Goal: Task Accomplishment & Management: Use online tool/utility

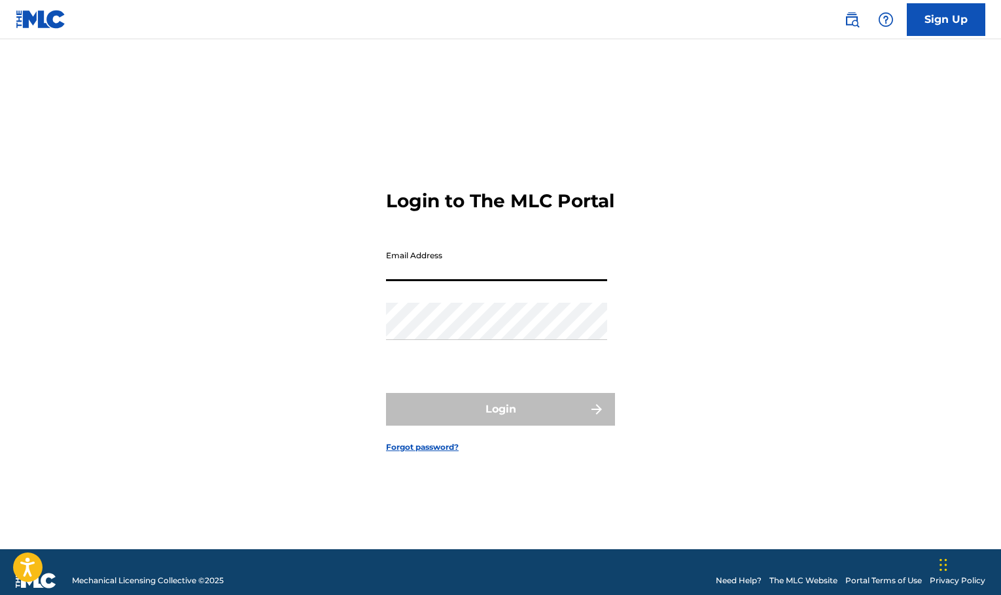
type input "[EMAIL_ADDRESS][DOMAIN_NAME]"
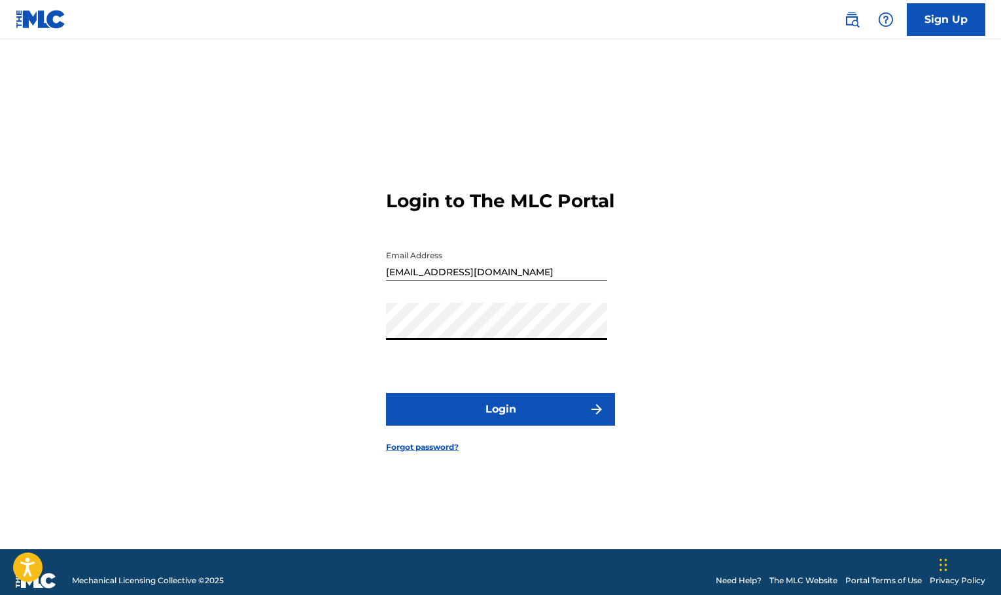
click at [386, 393] on button "Login" at bounding box center [500, 409] width 229 height 33
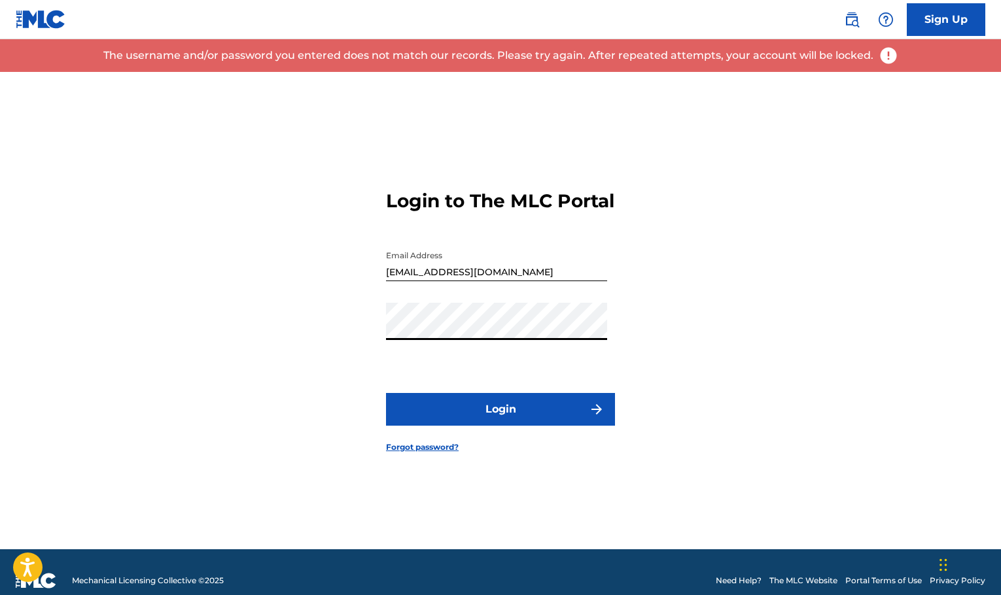
click at [386, 393] on button "Login" at bounding box center [500, 409] width 229 height 33
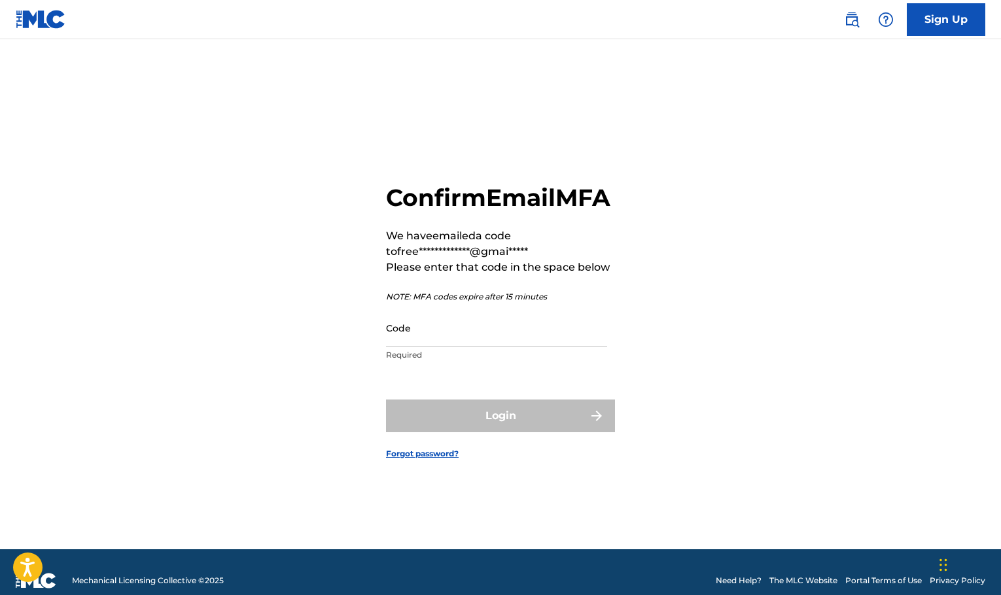
drag, startPoint x: 475, startPoint y: 365, endPoint x: 477, endPoint y: 352, distance: 13.2
click at [475, 359] on div "Code Required" at bounding box center [496, 338] width 221 height 59
click at [479, 347] on input "Code" at bounding box center [496, 327] width 221 height 37
click at [452, 347] on input "Code" at bounding box center [496, 327] width 221 height 37
paste input "727650"
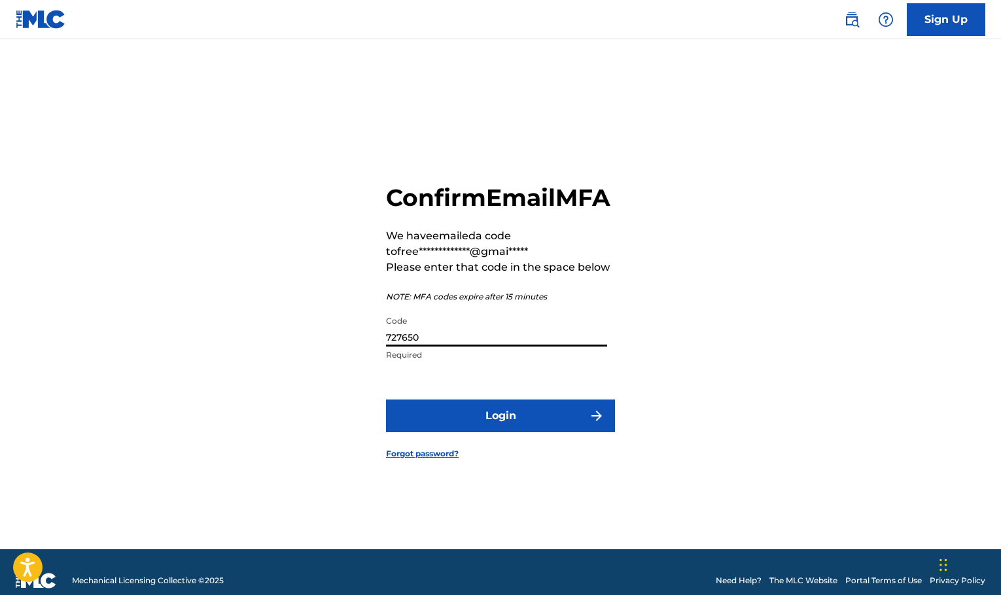
type input "727650"
click at [479, 432] on button "Login" at bounding box center [500, 416] width 229 height 33
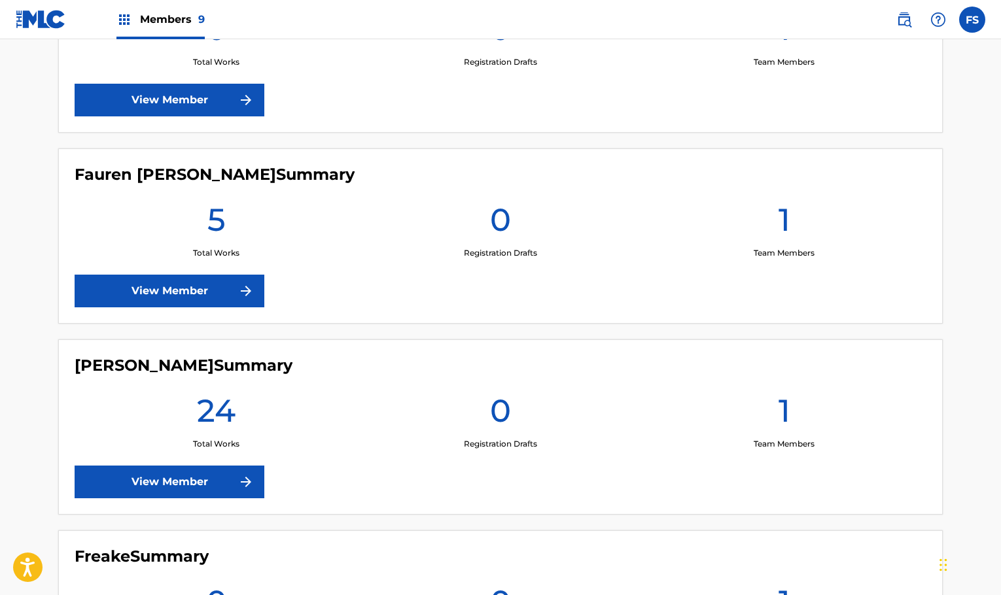
scroll to position [687, 0]
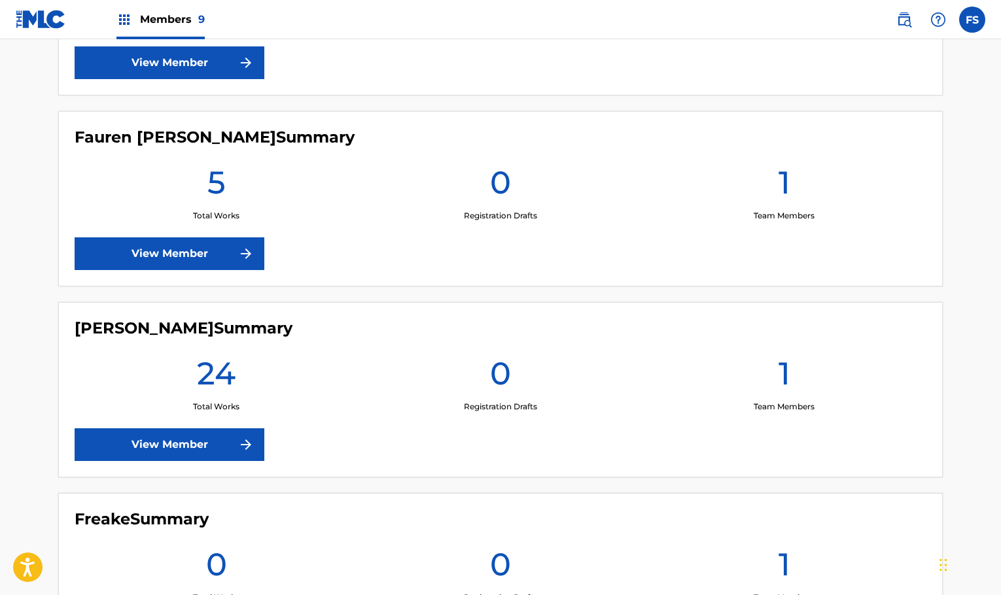
click at [220, 241] on link "View Member" at bounding box center [170, 253] width 190 height 33
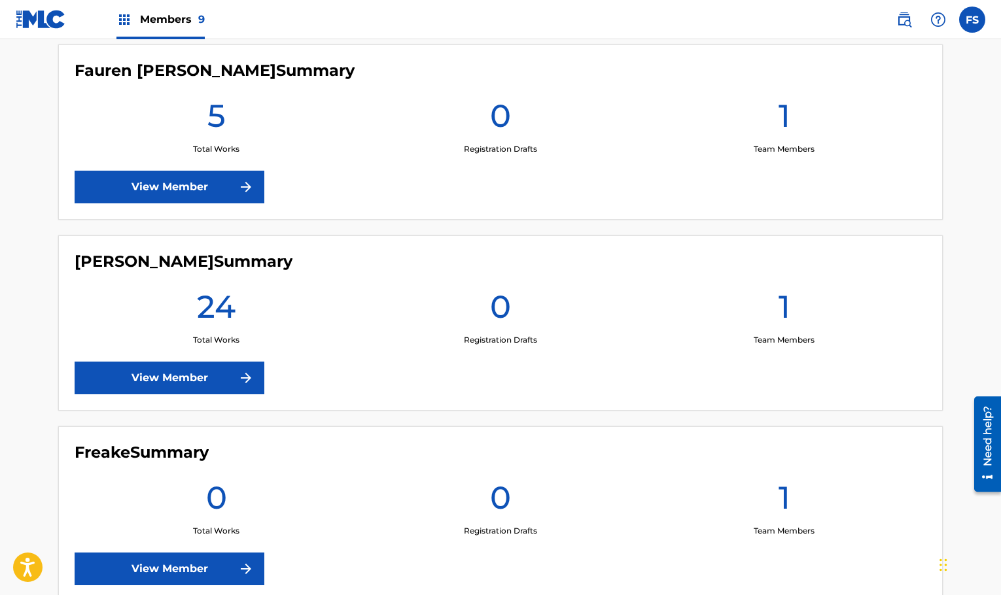
scroll to position [785, 0]
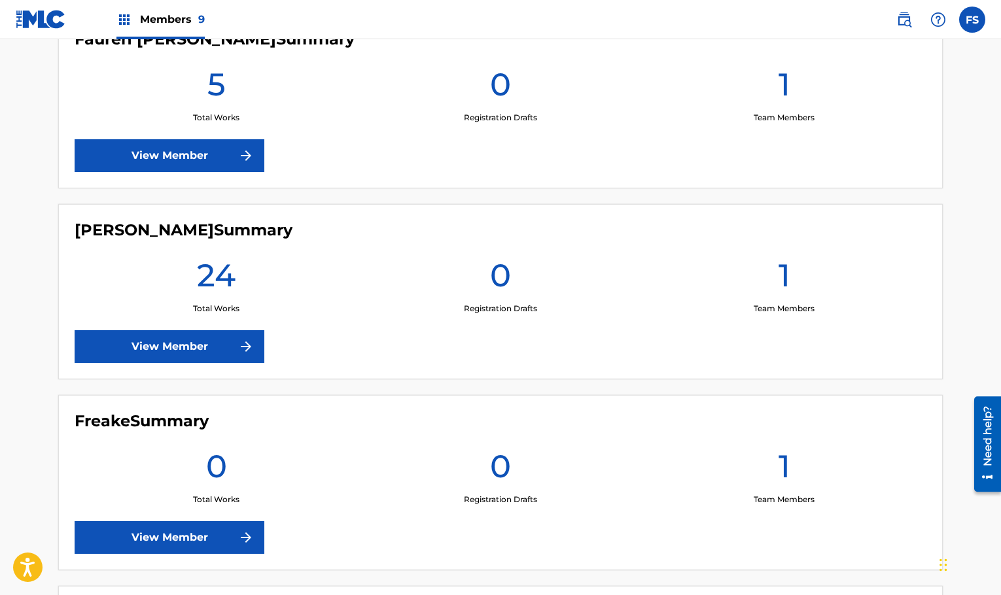
click at [199, 355] on link "View Member" at bounding box center [170, 346] width 190 height 33
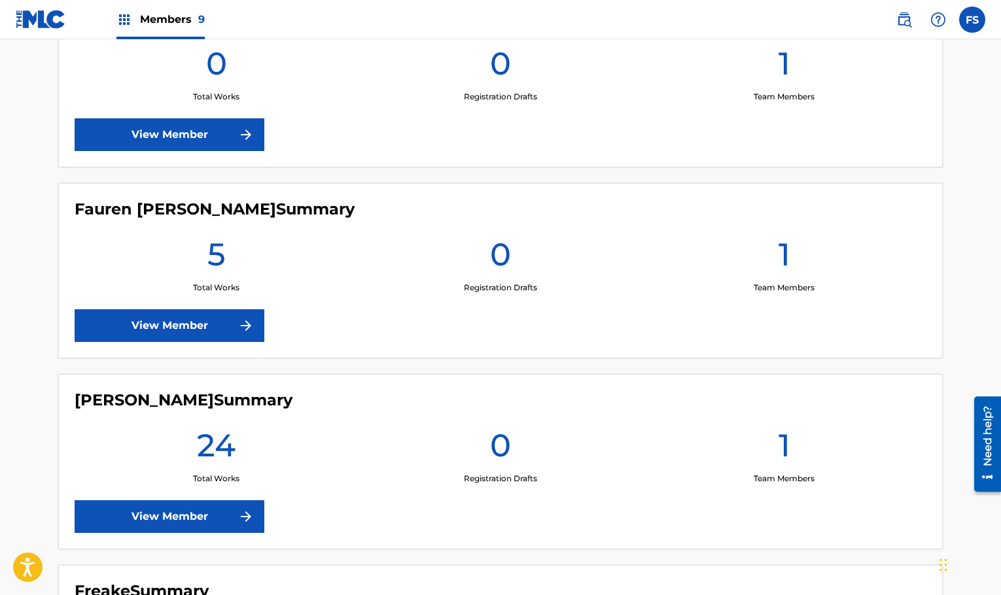
scroll to position [627, 0]
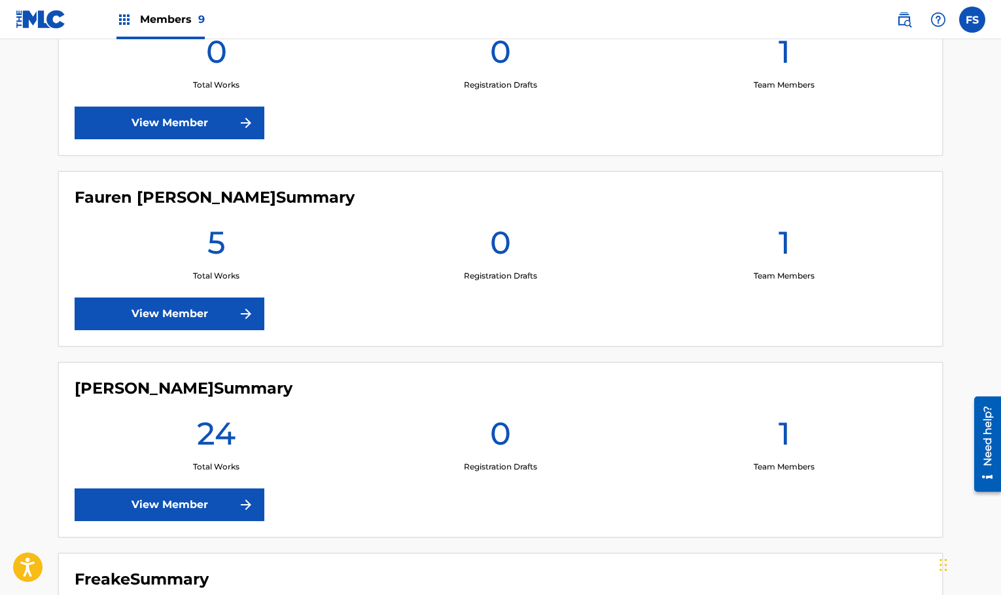
click at [220, 316] on link "View Member" at bounding box center [170, 314] width 190 height 33
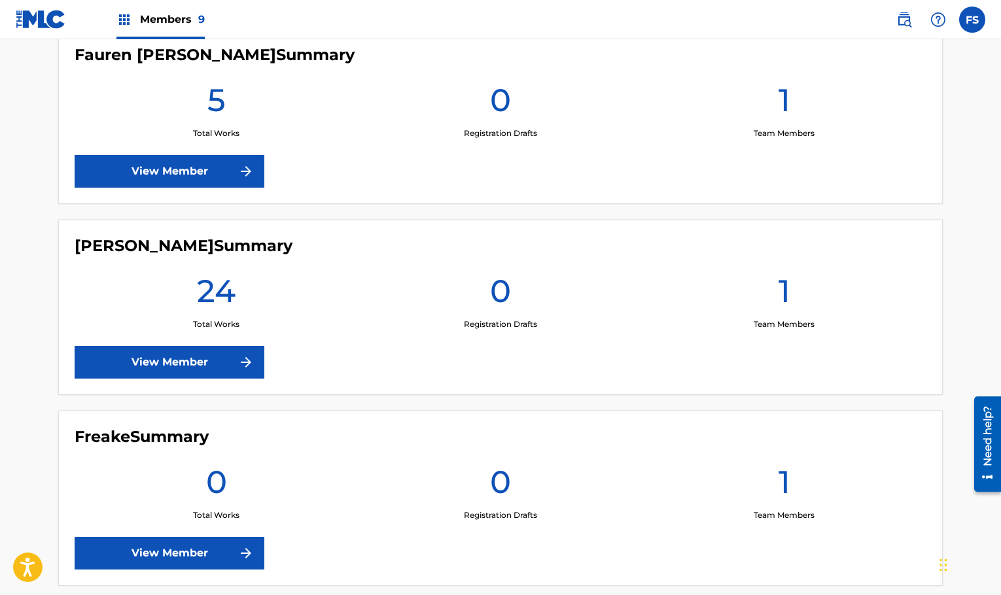
scroll to position [725, 0]
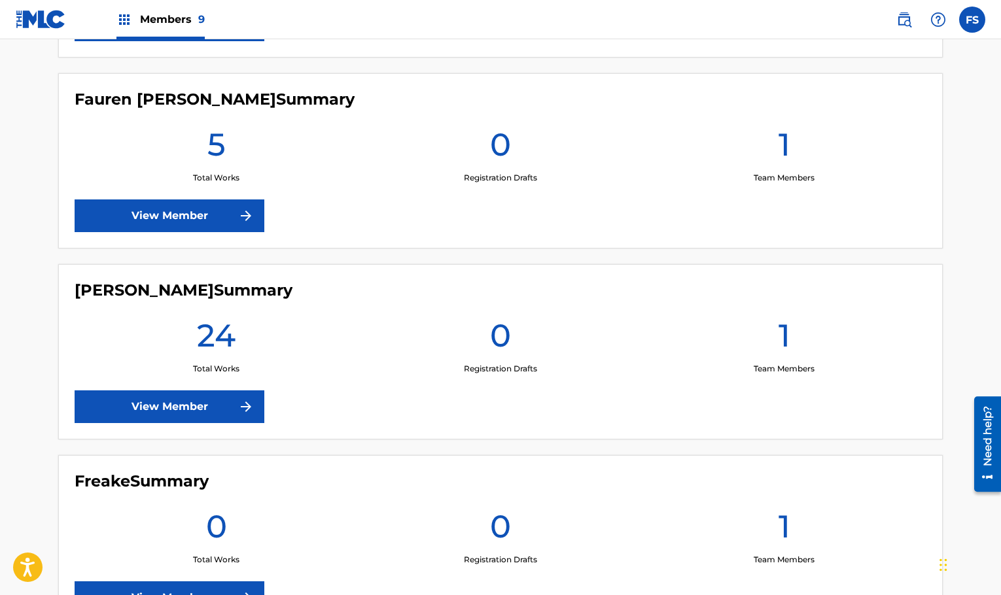
click at [146, 212] on link "View Member" at bounding box center [170, 215] width 190 height 33
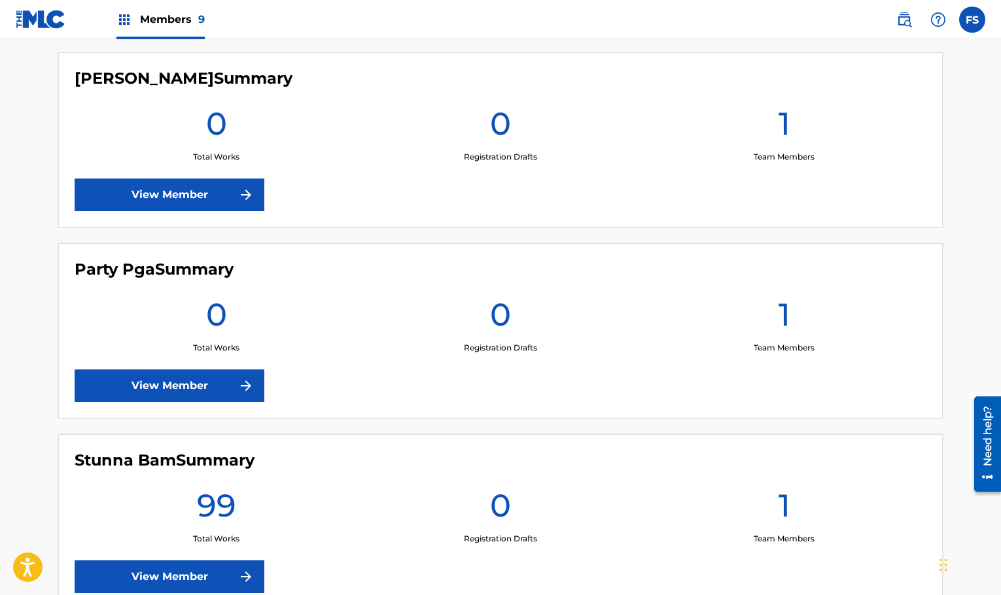
scroll to position [1608, 0]
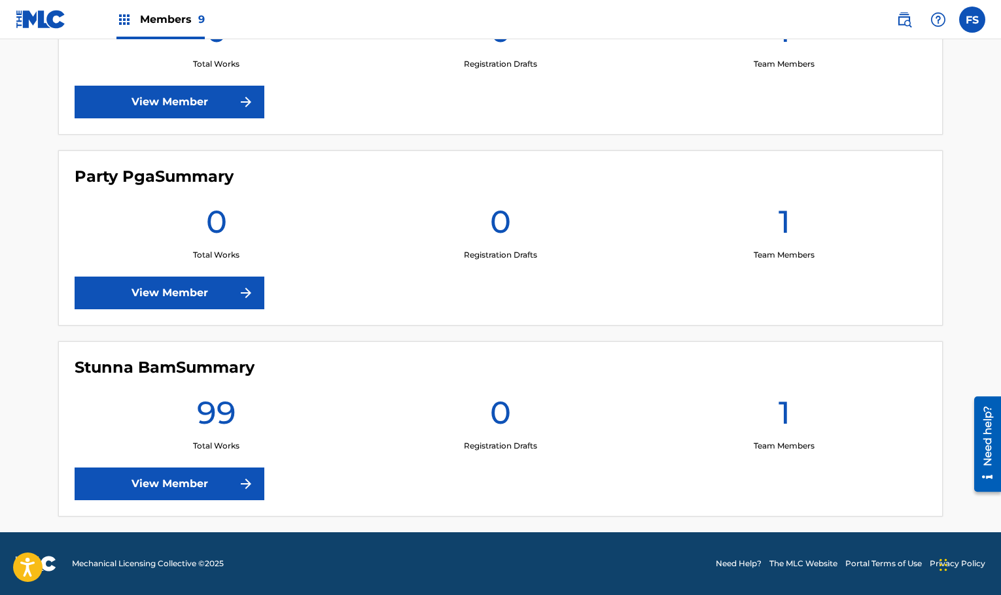
click at [156, 296] on link "View Member" at bounding box center [170, 293] width 190 height 33
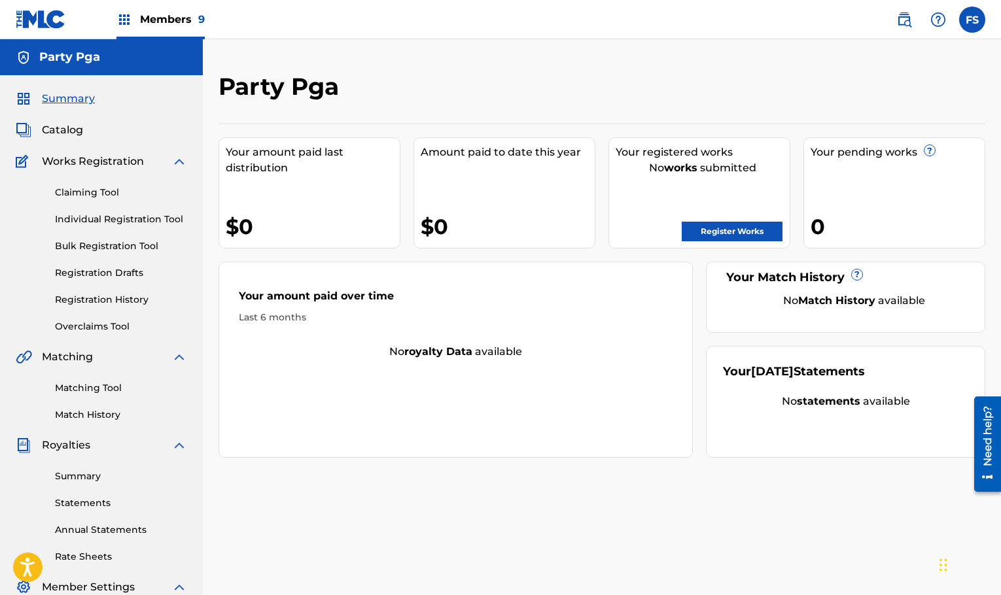
click at [108, 388] on link "Matching Tool" at bounding box center [121, 388] width 132 height 14
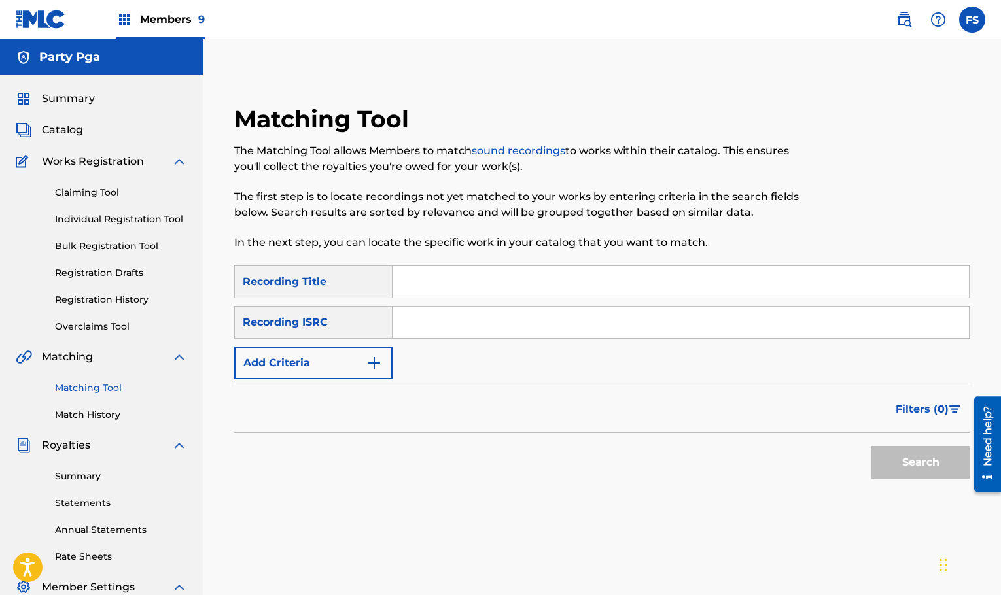
click at [367, 375] on button "Add Criteria" at bounding box center [313, 363] width 158 height 33
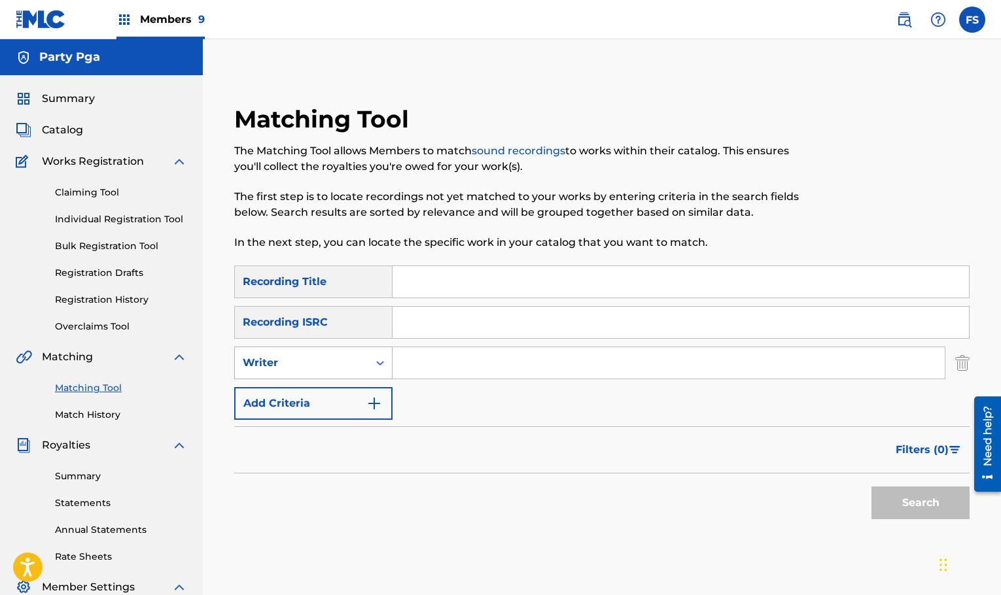
click at [359, 355] on div "Writer" at bounding box center [302, 363] width 118 height 16
click at [328, 403] on div "Recording Artist" at bounding box center [313, 395] width 157 height 33
click at [417, 359] on input "Search Form" at bounding box center [668, 362] width 552 height 31
type input "P"
type input "party pga"
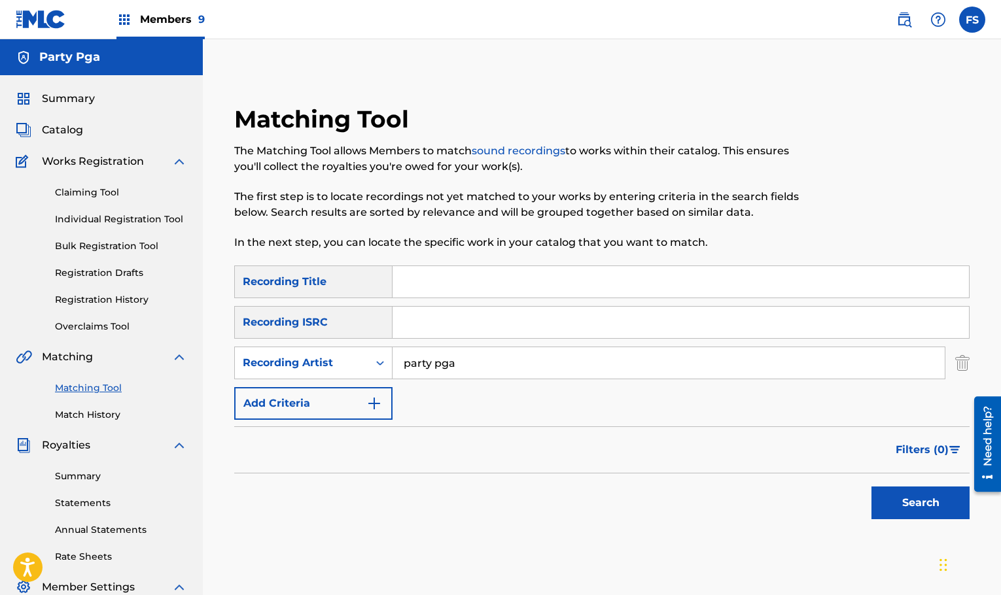
click at [871, 487] on button "Search" at bounding box center [920, 503] width 98 height 33
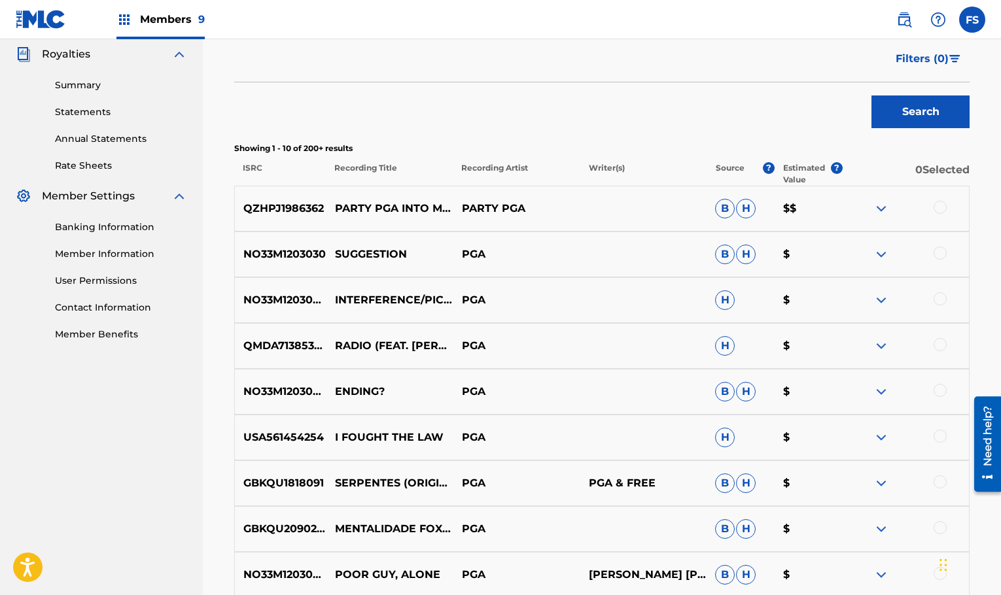
scroll to position [490, 0]
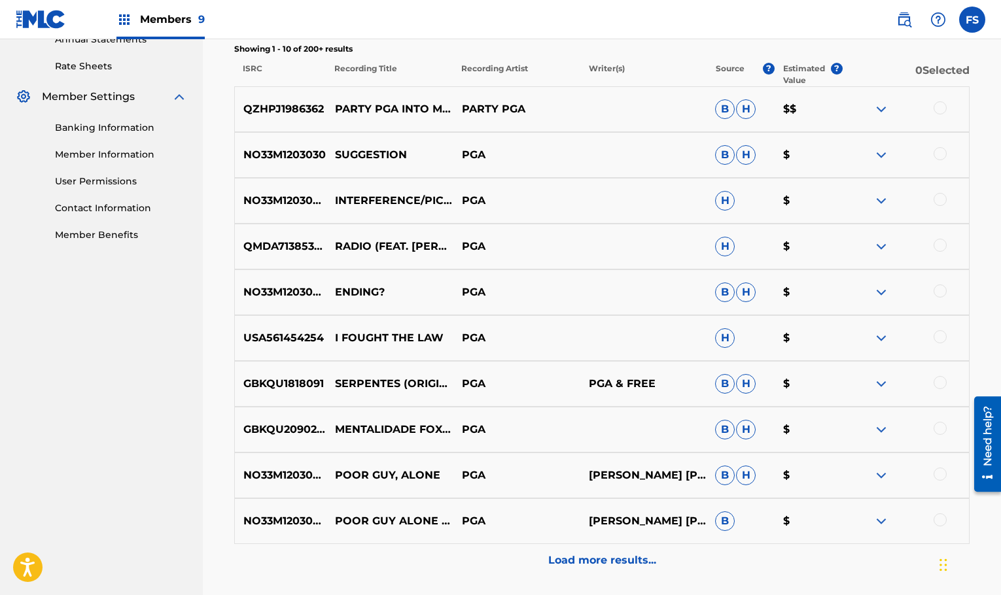
click at [611, 563] on p "Load more results..." at bounding box center [602, 561] width 108 height 16
click at [879, 110] on img at bounding box center [881, 109] width 16 height 16
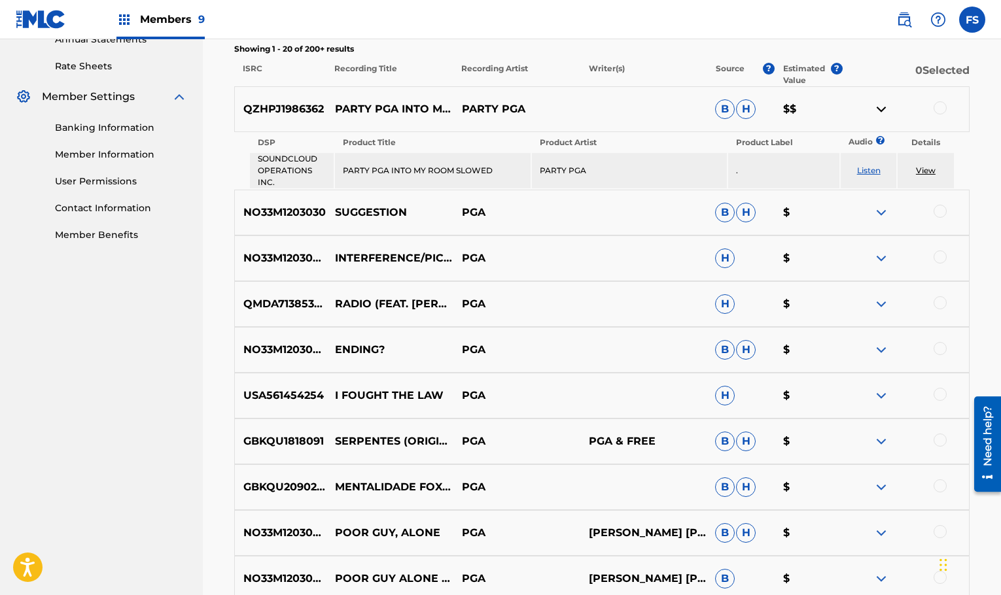
click at [876, 107] on img at bounding box center [881, 109] width 16 height 16
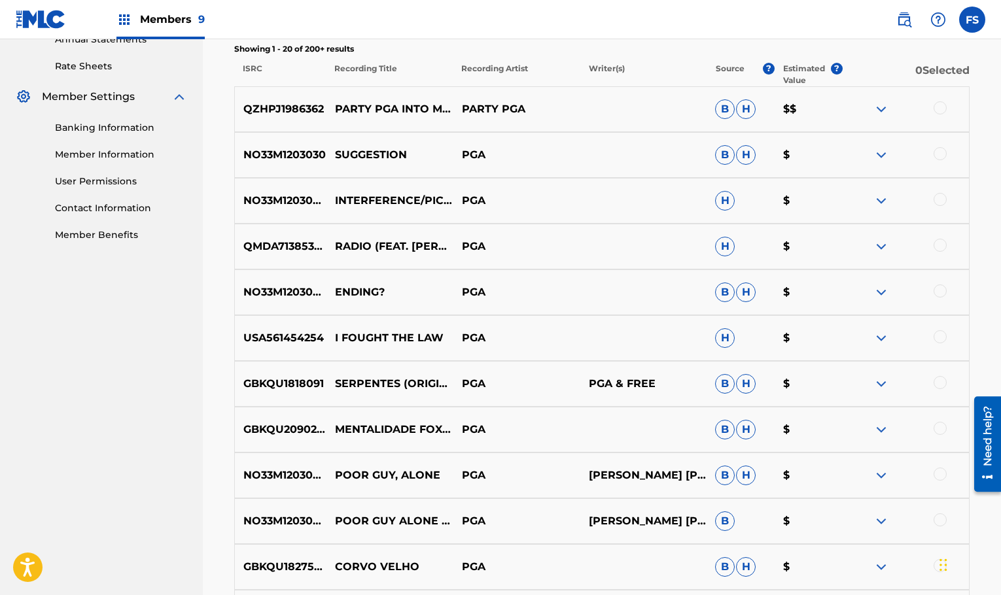
click at [876, 107] on img at bounding box center [881, 109] width 16 height 16
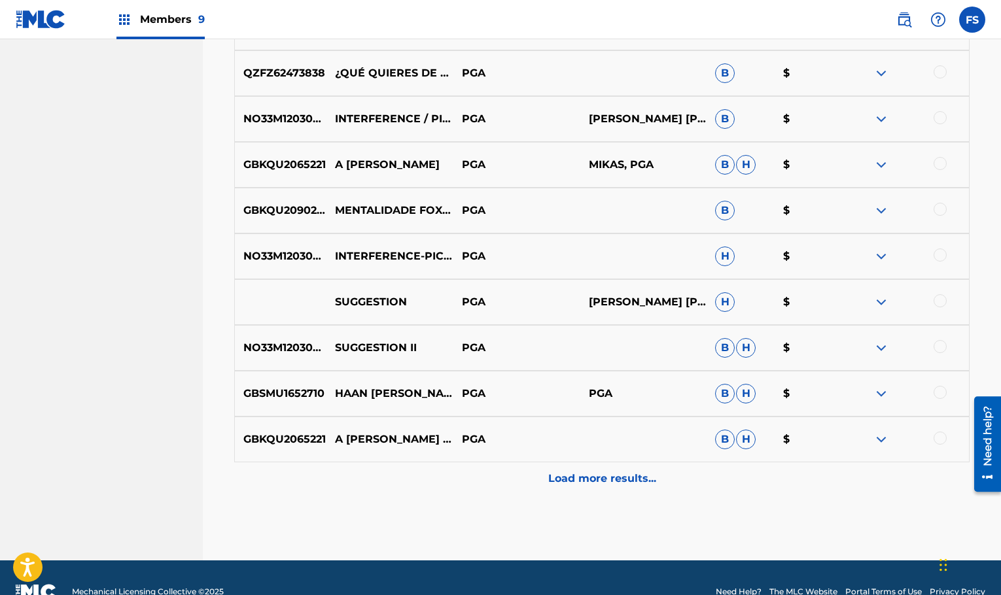
scroll to position [1114, 0]
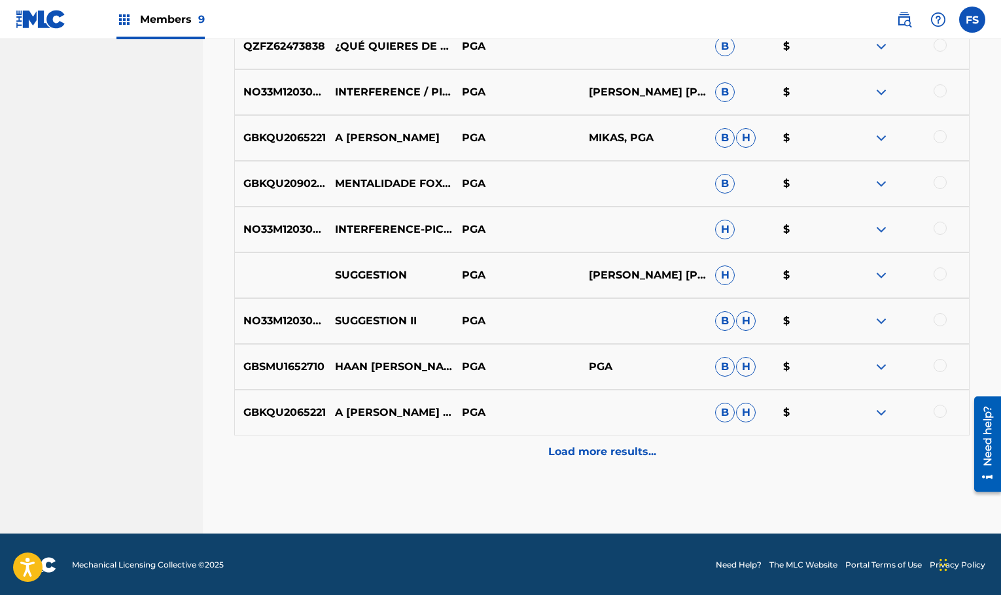
click at [602, 453] on p "Load more results..." at bounding box center [602, 452] width 108 height 16
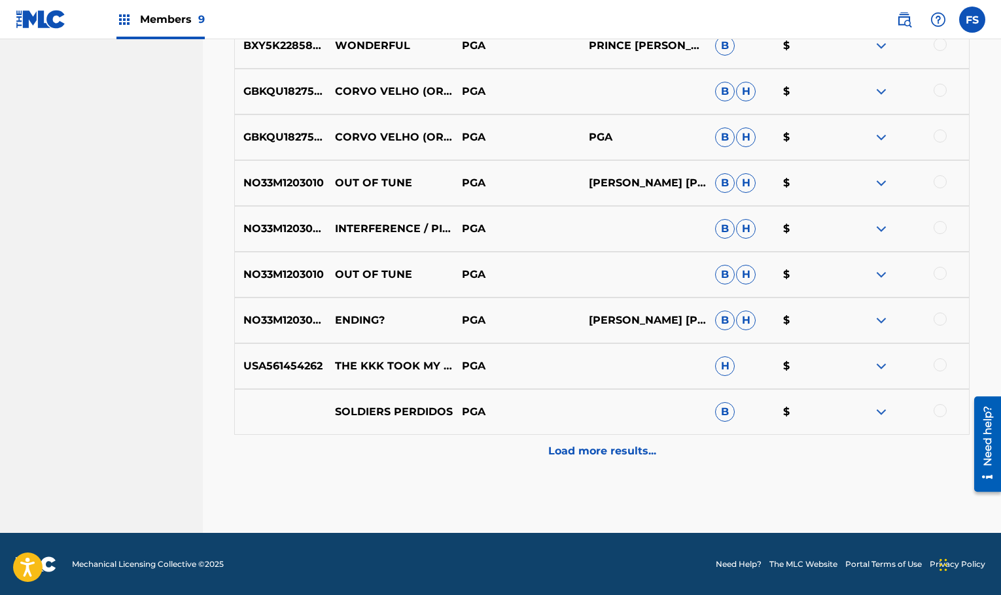
click at [589, 460] on div "Load more results..." at bounding box center [601, 451] width 735 height 33
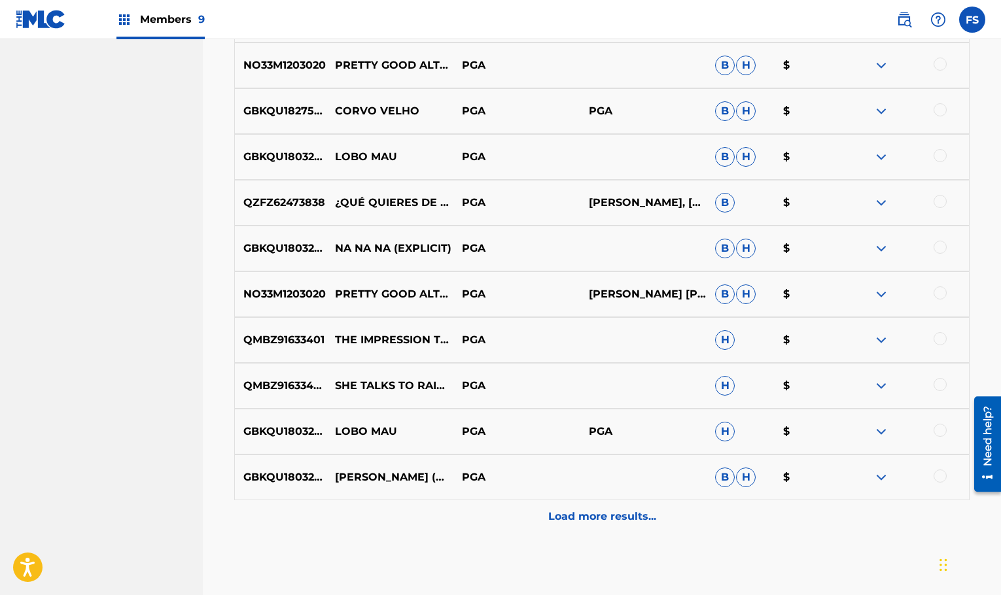
scroll to position [1974, 0]
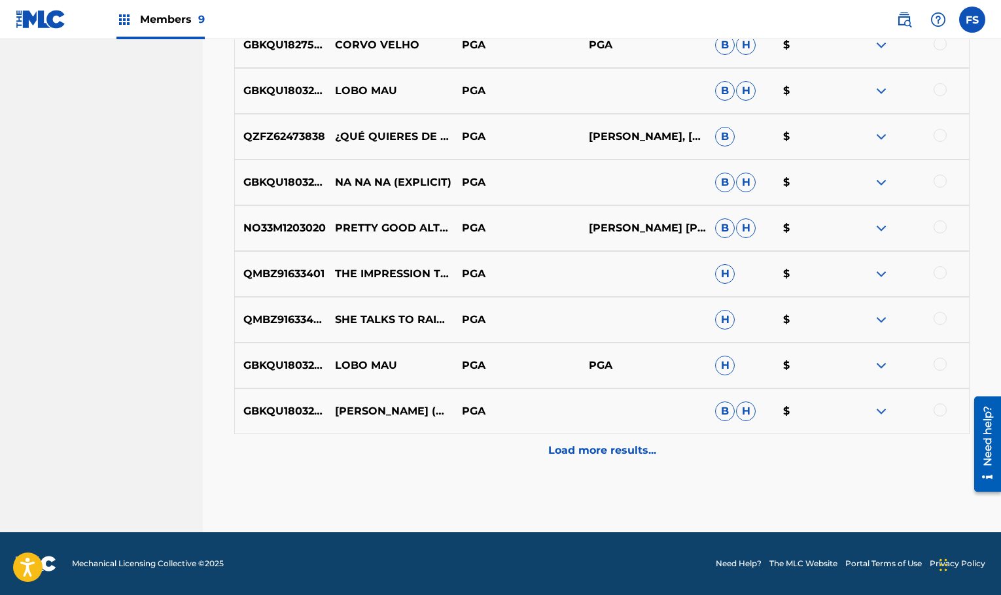
drag, startPoint x: 601, startPoint y: 468, endPoint x: 594, endPoint y: 465, distance: 7.0
drag, startPoint x: 593, startPoint y: 458, endPoint x: 593, endPoint y: 451, distance: 6.6
click at [593, 455] on p "Load more results..." at bounding box center [602, 451] width 108 height 16
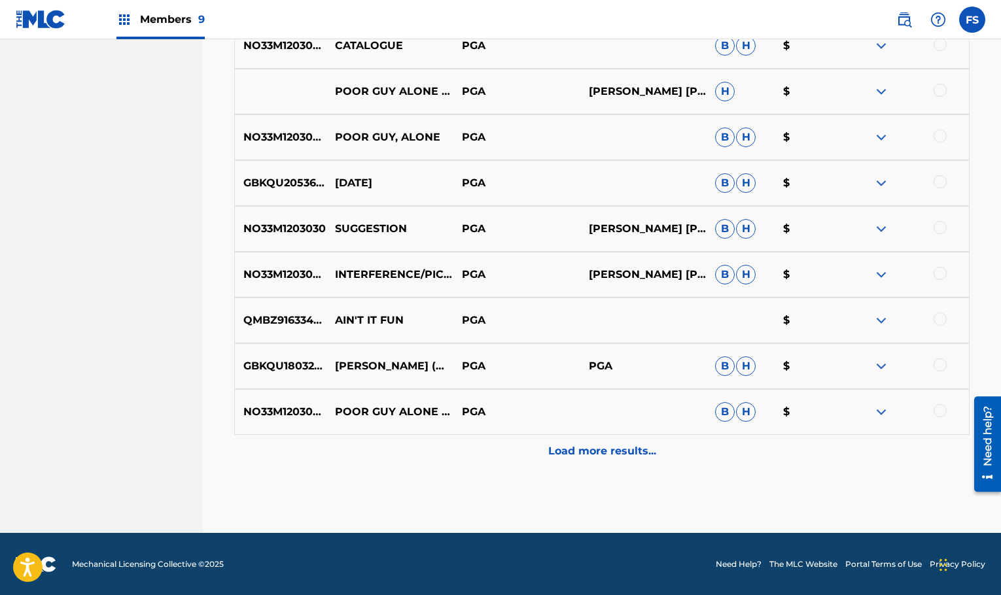
click at [593, 452] on p "Load more results..." at bounding box center [602, 451] width 108 height 16
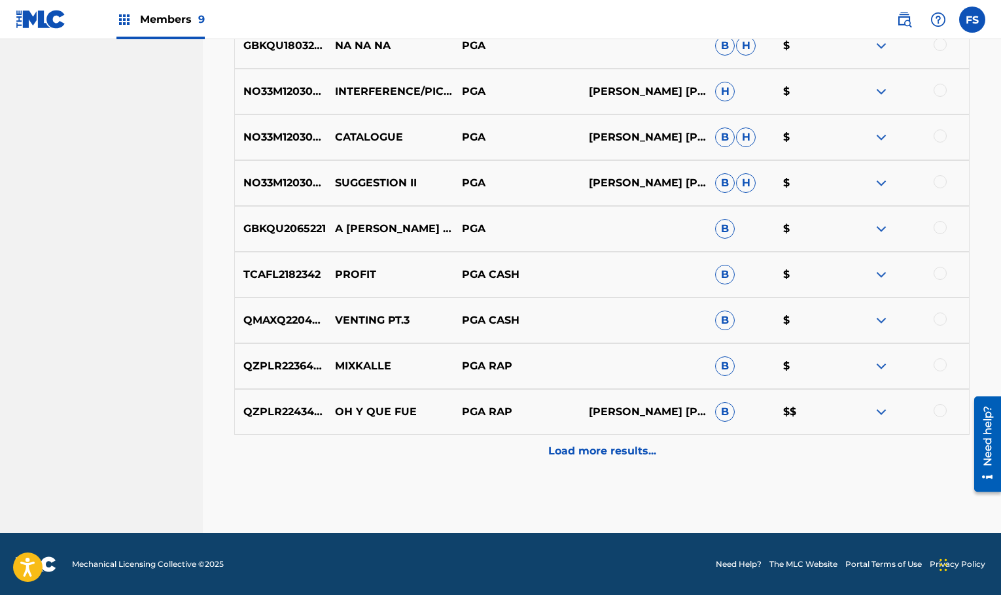
click at [589, 446] on p "Load more results..." at bounding box center [602, 451] width 108 height 16
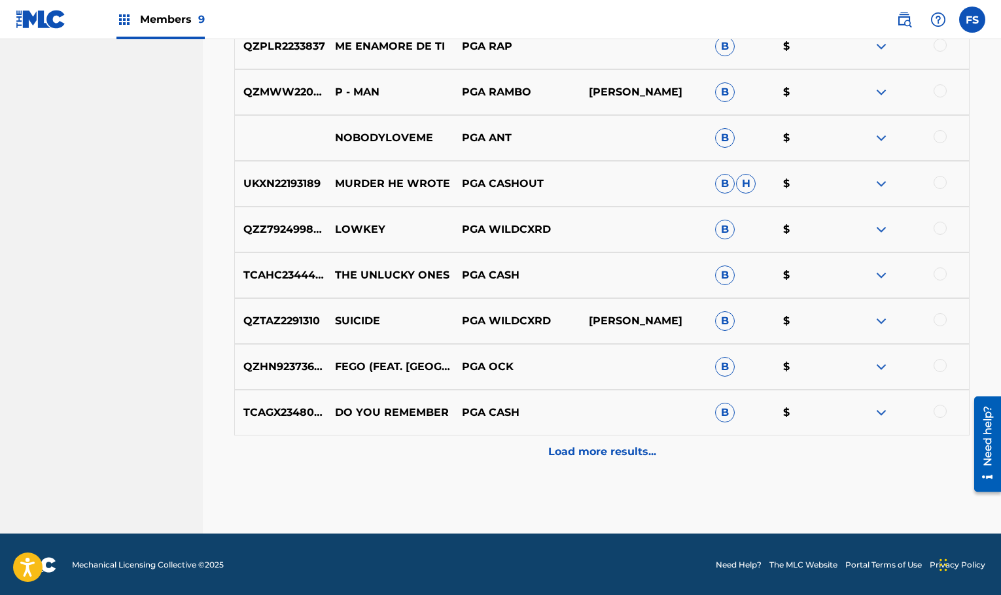
click at [593, 459] on p "Load more results..." at bounding box center [602, 452] width 108 height 16
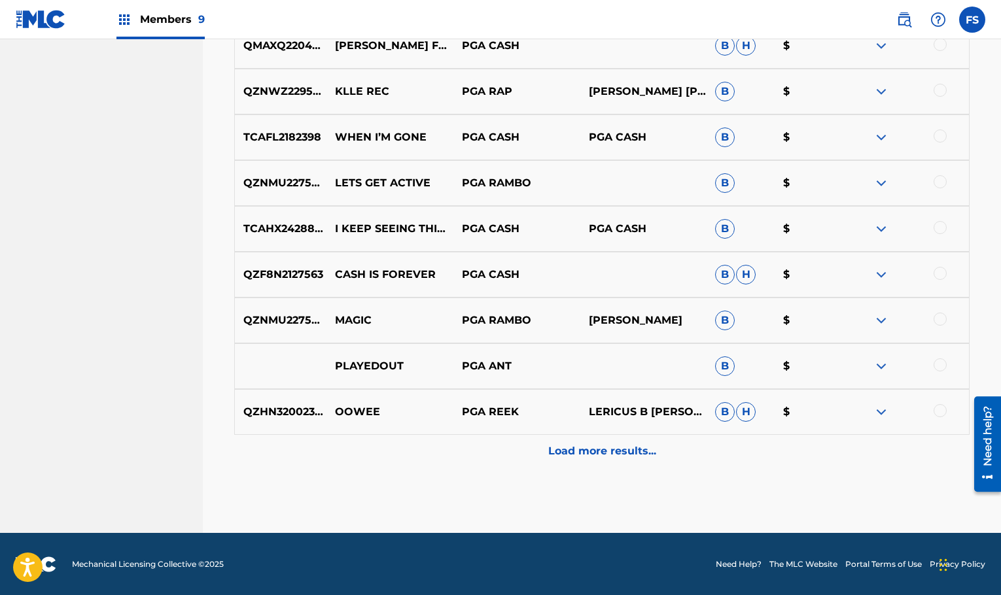
click at [579, 455] on p "Load more results..." at bounding box center [602, 451] width 108 height 16
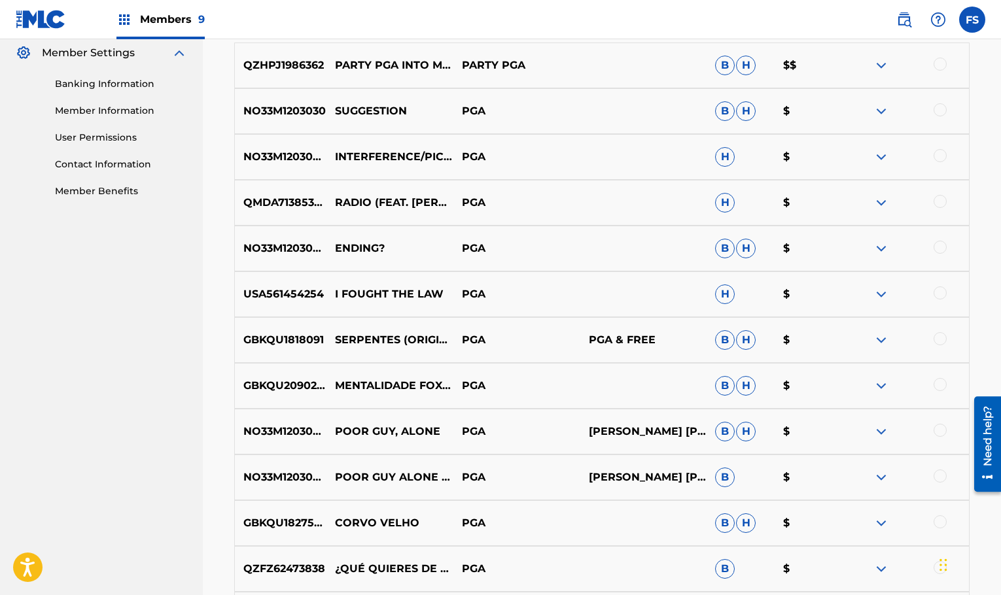
scroll to position [240, 0]
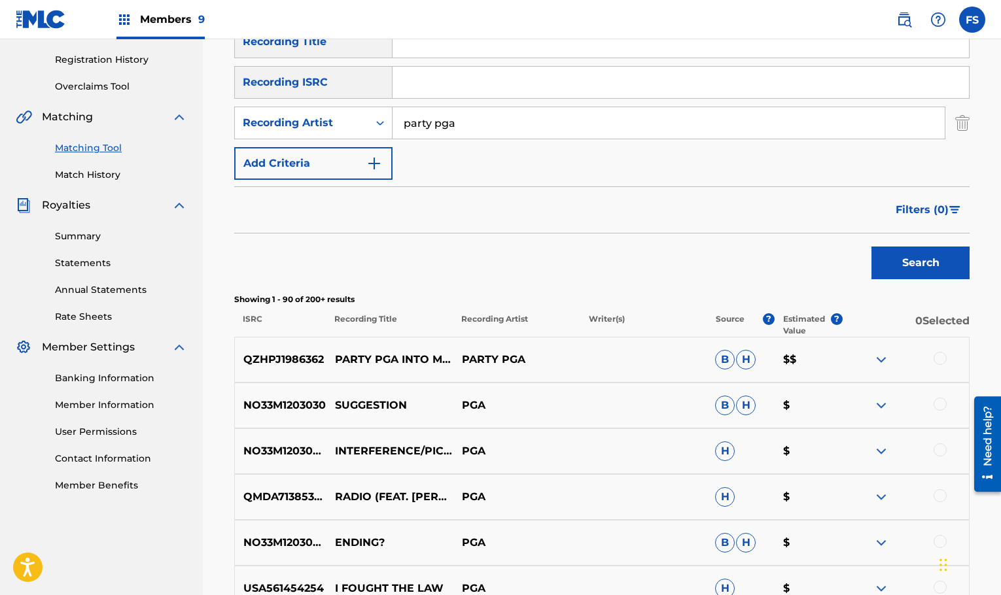
click at [428, 358] on p "PARTY PGA INTO MY ROOM SLOWED" at bounding box center [389, 360] width 127 height 16
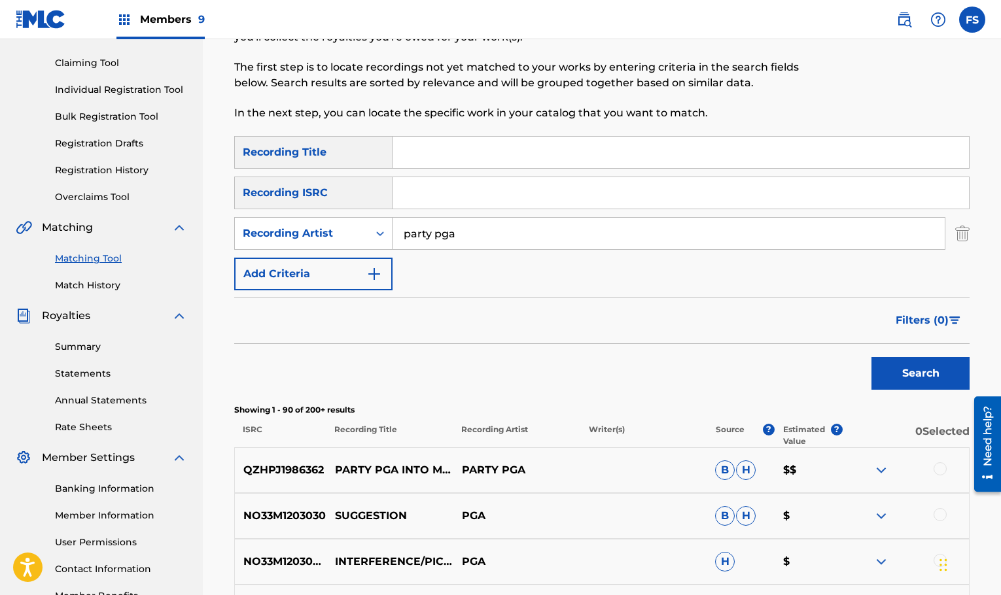
scroll to position [0, 0]
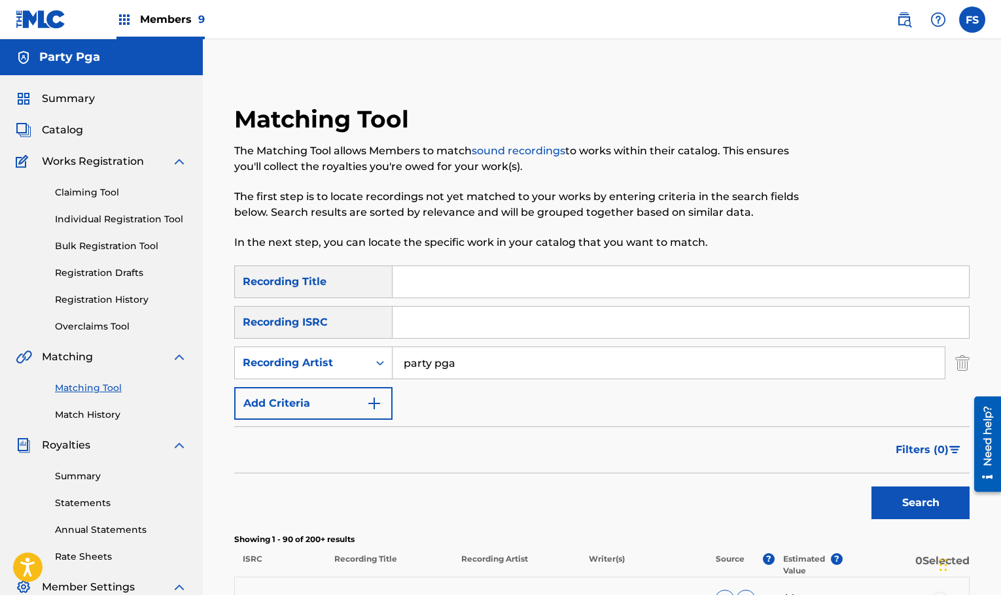
click at [432, 267] on input "Search Form" at bounding box center [680, 281] width 576 height 31
type input "n"
type input "into my room"
click at [871, 487] on button "Search" at bounding box center [920, 503] width 98 height 33
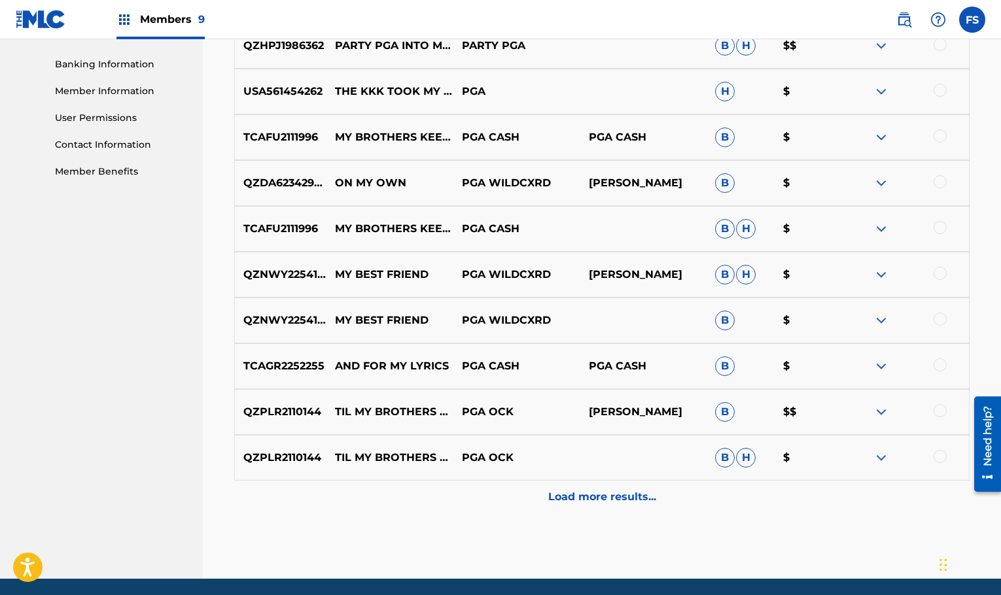
scroll to position [589, 0]
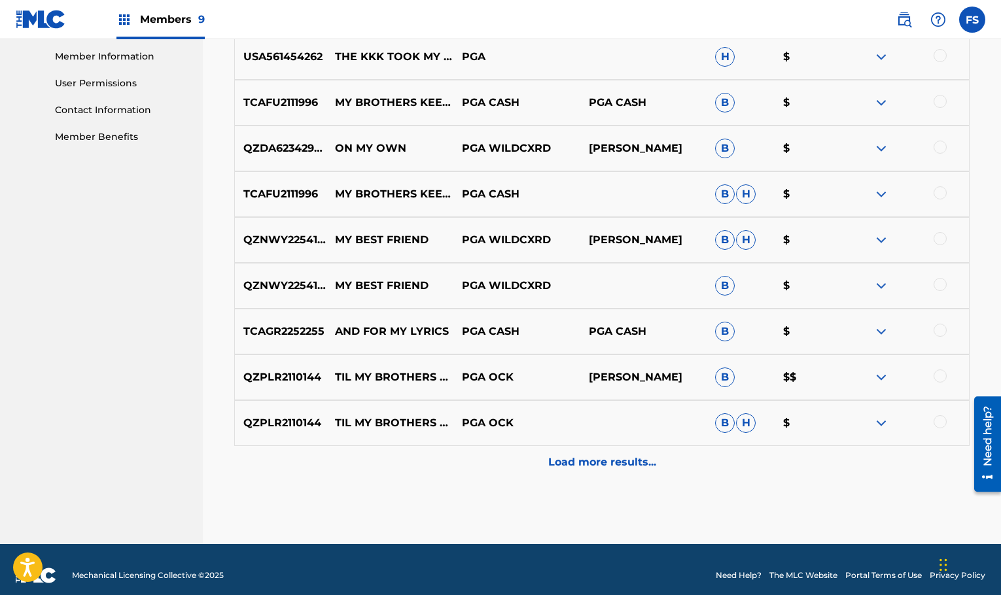
drag, startPoint x: 607, startPoint y: 477, endPoint x: 599, endPoint y: 477, distance: 7.8
click at [600, 477] on div "Load more results..." at bounding box center [601, 462] width 735 height 33
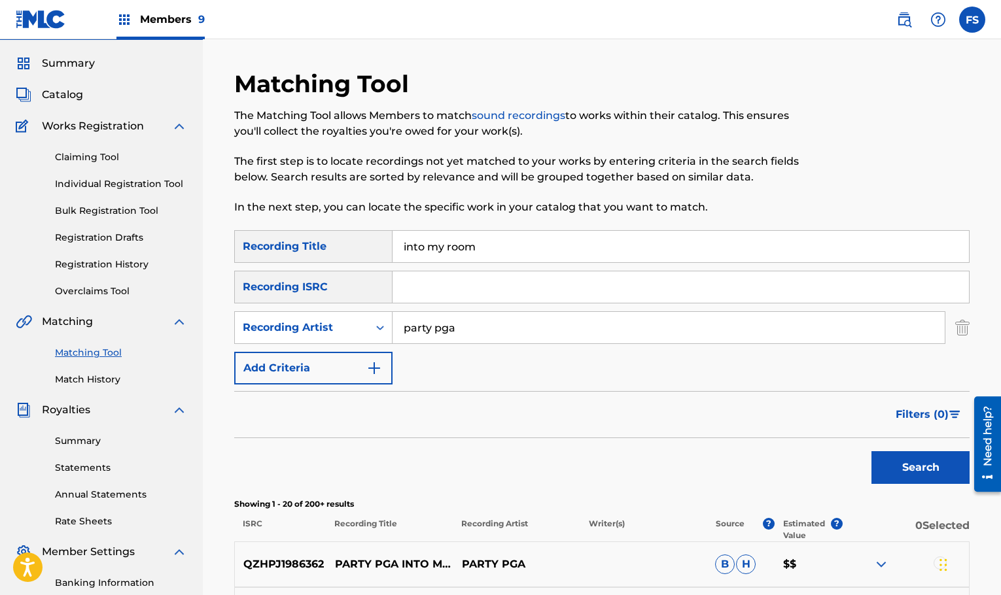
scroll to position [0, 0]
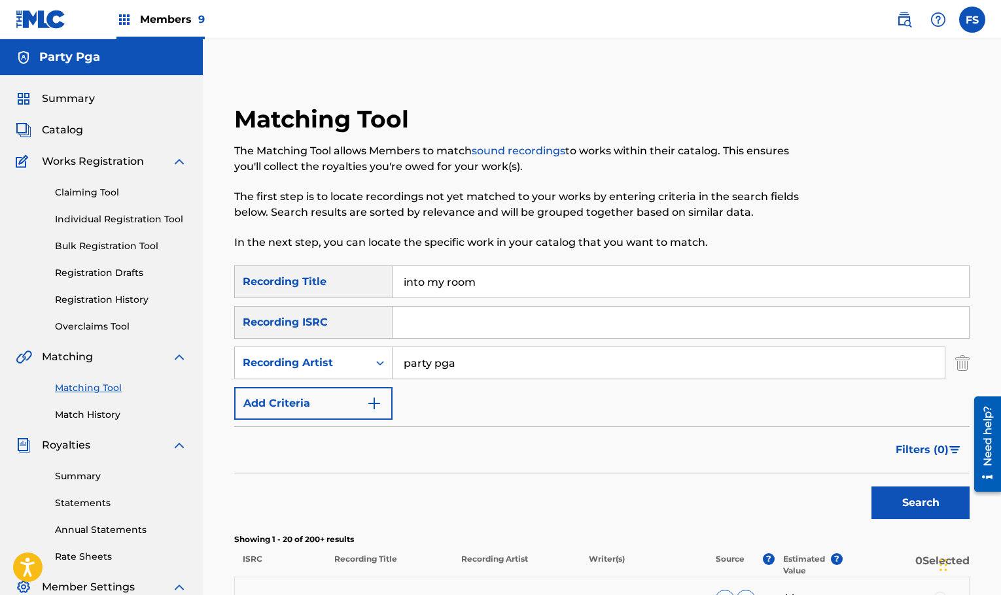
click at [475, 271] on input "into my room" at bounding box center [680, 281] width 576 height 31
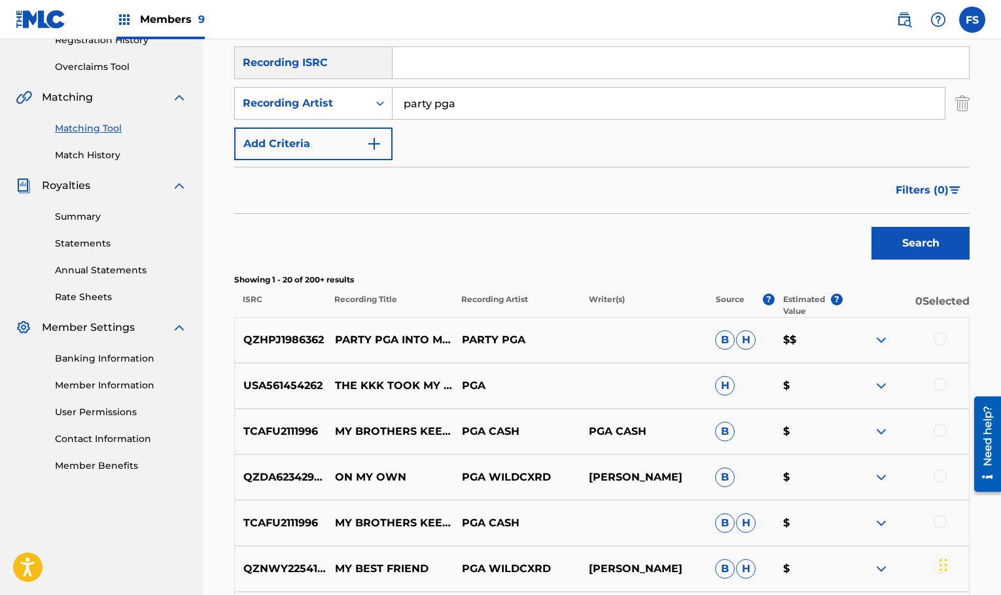
scroll to position [392, 0]
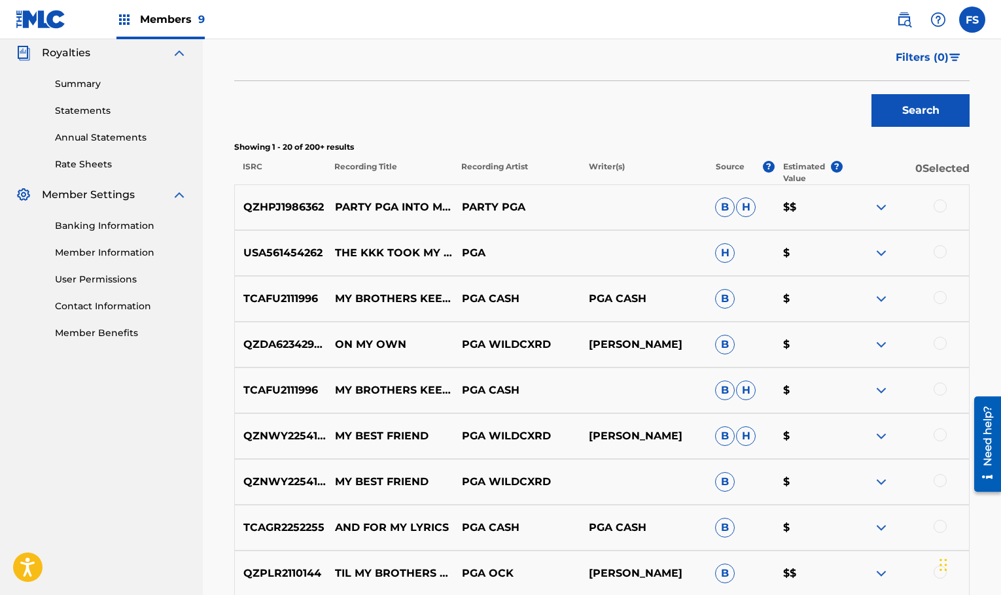
click at [873, 198] on div "QZHPJ1986362 PARTY PGA INTO MY ROOM SLOWED PARTY PGA B H $$" at bounding box center [601, 207] width 735 height 46
click at [876, 205] on img at bounding box center [881, 207] width 16 height 16
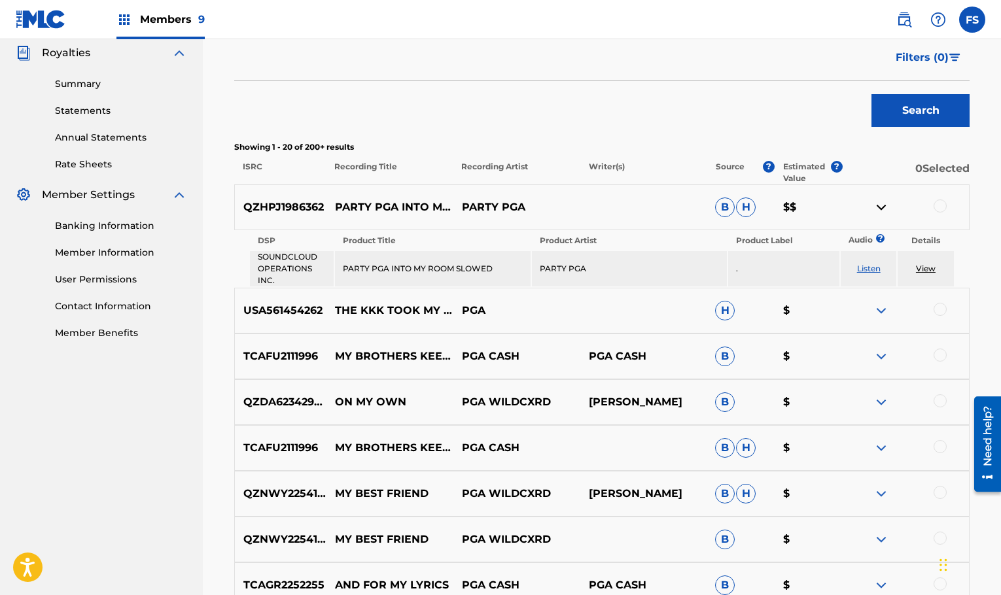
click at [873, 306] on img at bounding box center [881, 311] width 16 height 16
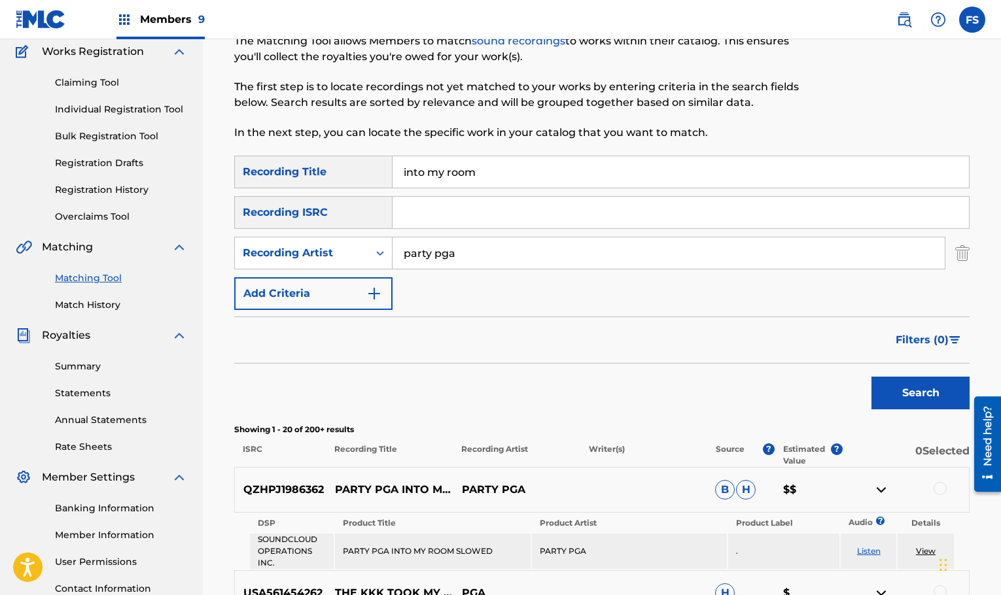
scroll to position [98, 0]
